Goal: Information Seeking & Learning: Check status

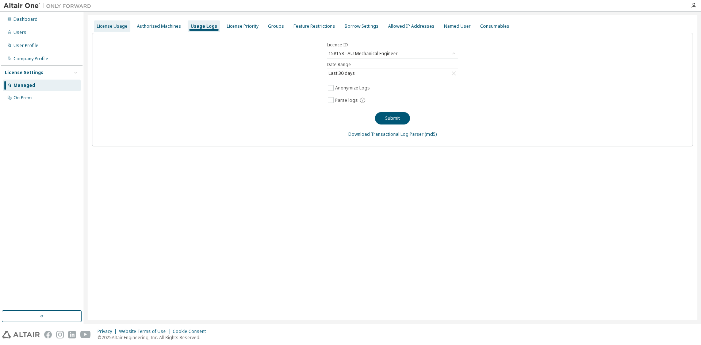
click at [110, 24] on div "License Usage" at bounding box center [112, 26] width 31 height 6
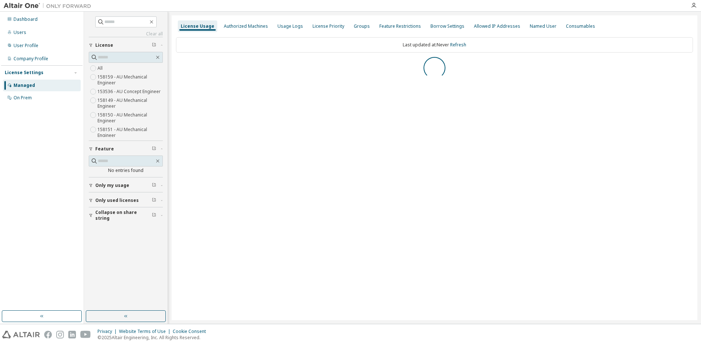
scroll to position [68, 0]
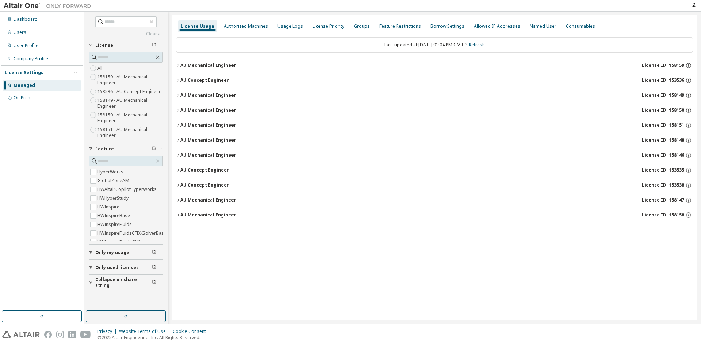
click at [674, 168] on span "License ID: 153535" at bounding box center [663, 170] width 42 height 6
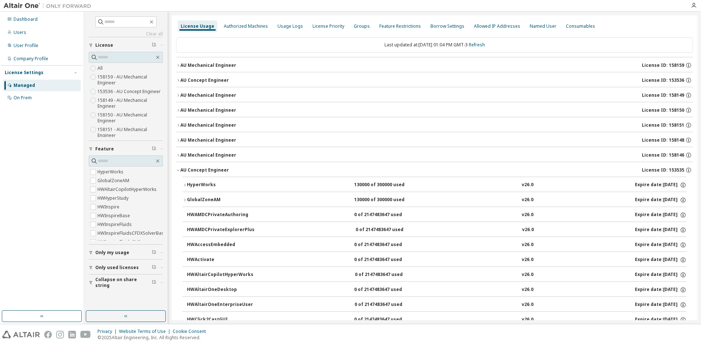
click at [363, 185] on div "130000 of 300000 used" at bounding box center [387, 185] width 66 height 7
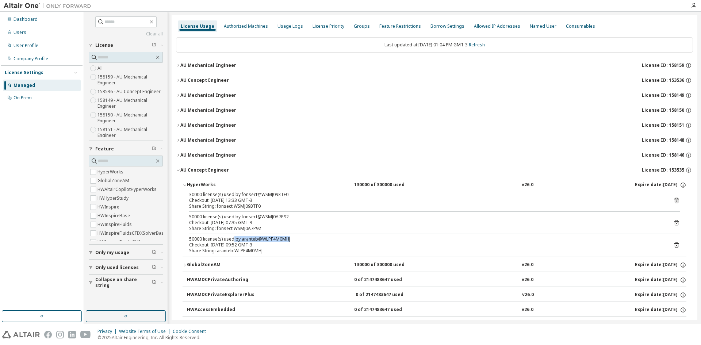
drag, startPoint x: 293, startPoint y: 239, endPoint x: 233, endPoint y: 241, distance: 59.6
click at [233, 241] on div "50000 license(s) used by aranteb@WLPF4M0MHJ" at bounding box center [425, 239] width 473 height 6
drag, startPoint x: 236, startPoint y: 215, endPoint x: 298, endPoint y: 218, distance: 61.8
click at [298, 218] on div "50000 license(s) used by fonsect@WSMJ0A7P92" at bounding box center [425, 217] width 473 height 6
drag, startPoint x: 238, startPoint y: 196, endPoint x: 301, endPoint y: 194, distance: 62.5
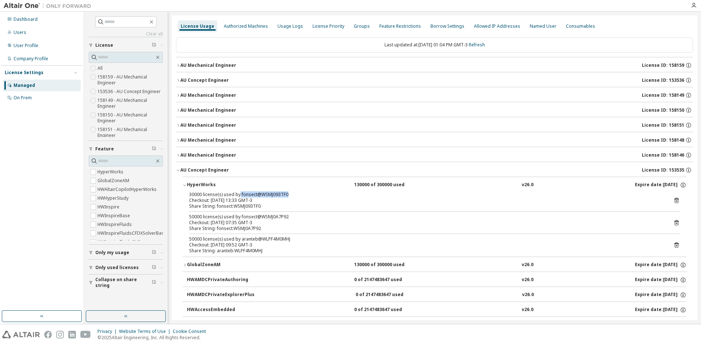
click at [301, 194] on div "30000 license(s) used by fonsect@WSMJ093TF0" at bounding box center [425, 195] width 473 height 6
drag, startPoint x: 298, startPoint y: 219, endPoint x: 237, endPoint y: 218, distance: 61.0
click at [237, 218] on div "50000 license(s) used by fonsect@WSMJ0A7P92" at bounding box center [425, 217] width 473 height 6
drag, startPoint x: 285, startPoint y: 194, endPoint x: 245, endPoint y: 196, distance: 39.9
click at [245, 196] on div "30000 license(s) used by fonsect@WSMJ093TF0" at bounding box center [425, 195] width 473 height 6
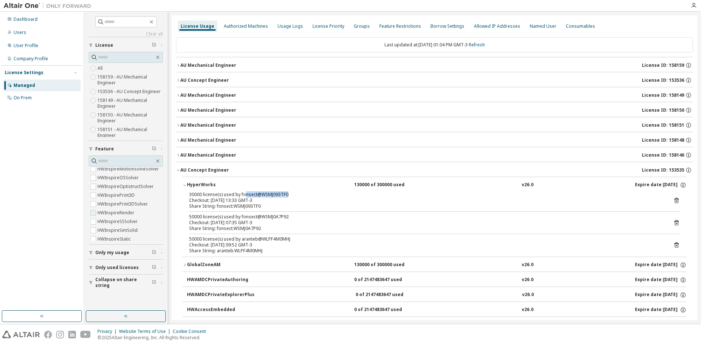
scroll to position [219, 0]
click at [110, 19] on input "text" at bounding box center [126, 21] width 44 height 7
type input "****"
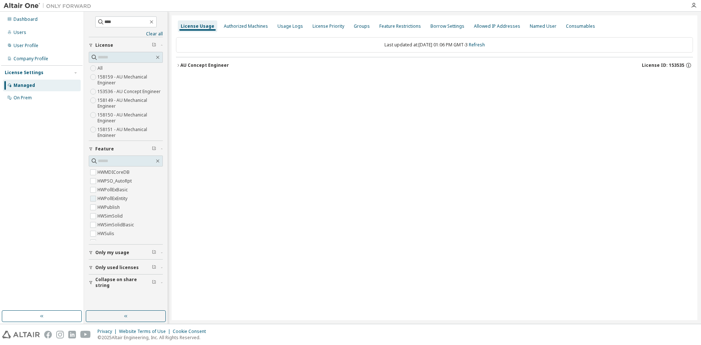
scroll to position [720, 0]
click at [355, 27] on div "Groups" at bounding box center [362, 26] width 16 height 6
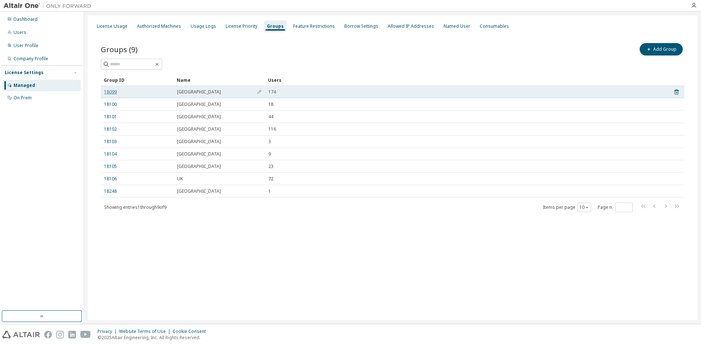
click at [113, 91] on link "18099" at bounding box center [110, 92] width 13 height 6
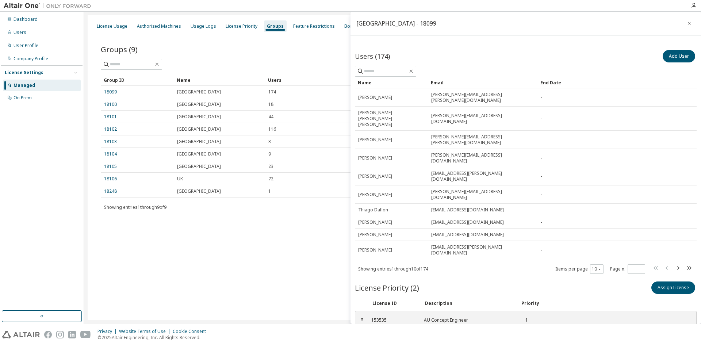
drag, startPoint x: 388, startPoint y: 294, endPoint x: 370, endPoint y: 296, distance: 18.0
click at [370, 334] on div "158158 AU Mechanical Engineer 2" at bounding box center [464, 340] width 194 height 12
copy div "158158"
click at [110, 28] on div "License Usage" at bounding box center [112, 26] width 31 height 6
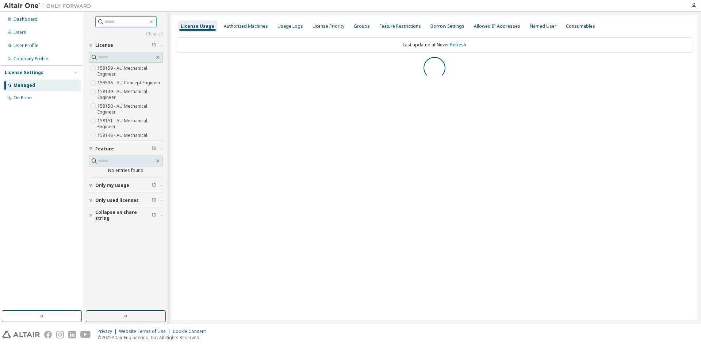
click at [112, 20] on input "text" at bounding box center [126, 21] width 44 height 7
paste input "******"
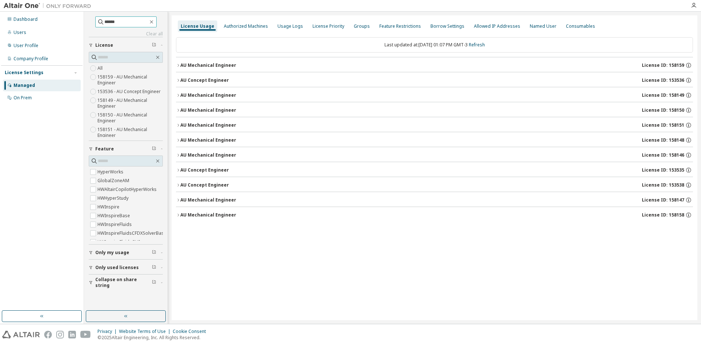
type input "******"
click at [119, 24] on input "******" at bounding box center [126, 21] width 44 height 7
click at [111, 57] on input "text" at bounding box center [126, 57] width 57 height 7
paste input "******"
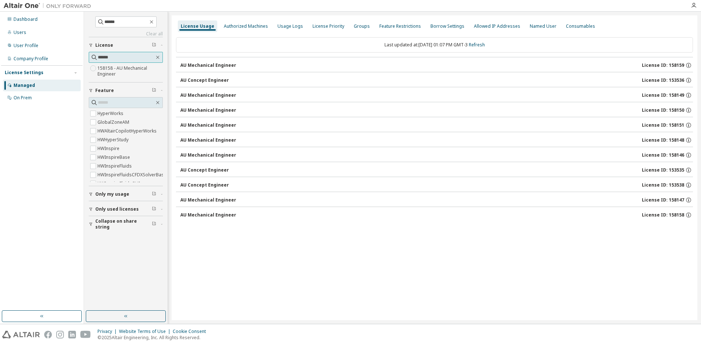
type input "******"
click at [111, 68] on label "158158 - AU Mechanical Engineer" at bounding box center [130, 71] width 65 height 15
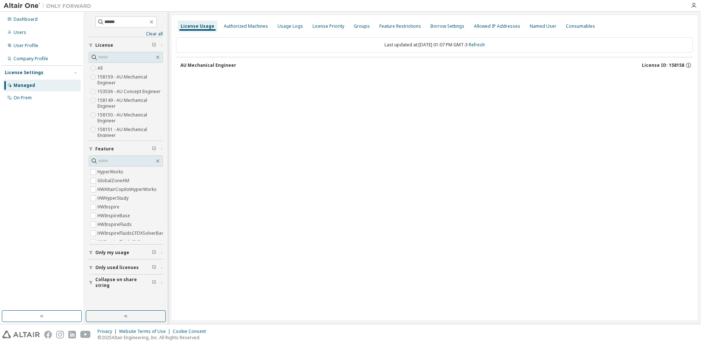
click at [196, 63] on div "AU Mechanical Engineer" at bounding box center [208, 65] width 56 height 6
click at [228, 63] on div "AU Mechanical Engineer" at bounding box center [208, 65] width 56 height 6
click at [677, 64] on span "License ID: 158158" at bounding box center [663, 65] width 42 height 6
click at [211, 61] on button "AU Mechanical Engineer License ID: 158158" at bounding box center [436, 65] width 513 height 16
click at [225, 64] on div "AU Mechanical Engineer" at bounding box center [208, 65] width 56 height 6
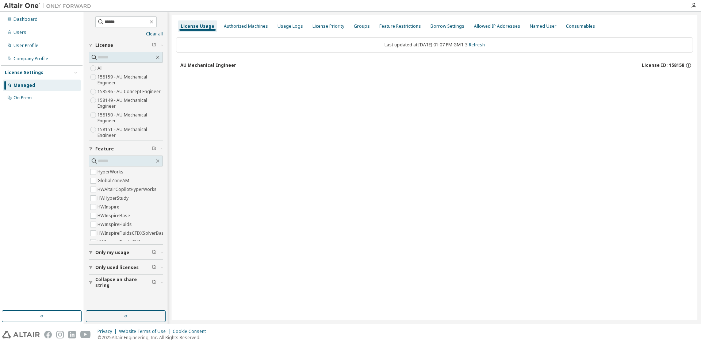
click at [664, 66] on span "License ID: 158158" at bounding box center [663, 65] width 42 height 6
click at [158, 58] on icon "button" at bounding box center [158, 57] width 6 height 6
click at [155, 22] on icon "button" at bounding box center [152, 22] width 6 height 6
drag, startPoint x: 206, startPoint y: 64, endPoint x: 180, endPoint y: 65, distance: 26.7
click at [205, 64] on div "AU Mechanical Engineer" at bounding box center [208, 65] width 56 height 6
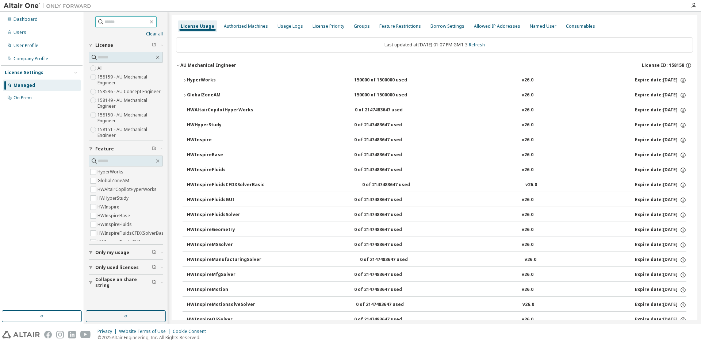
click at [206, 93] on div "GlobalZoneAM" at bounding box center [220, 95] width 66 height 7
